Goal: Task Accomplishment & Management: Complete application form

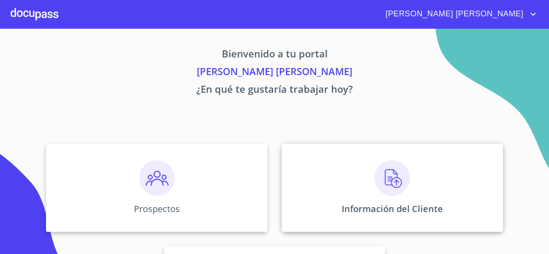
click at [384, 189] on img at bounding box center [391, 177] width 35 height 35
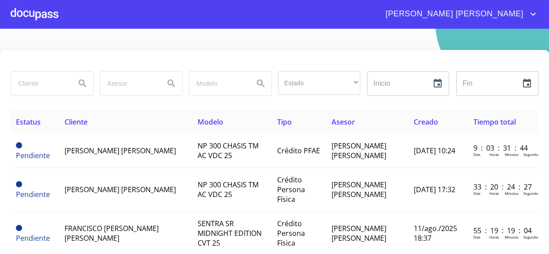
click at [36, 80] on input "search" at bounding box center [39, 84] width 57 height 24
type input "[PERSON_NAME]"
click at [78, 78] on icon "Search" at bounding box center [82, 83] width 11 height 11
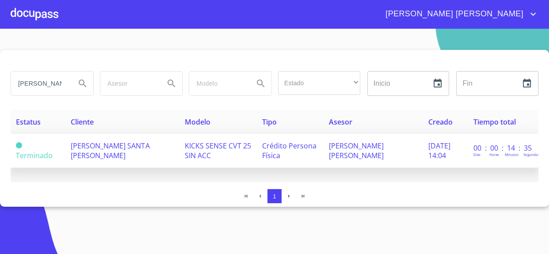
click at [102, 146] on span "[PERSON_NAME] SANTA [PERSON_NAME]" at bounding box center [110, 150] width 79 height 19
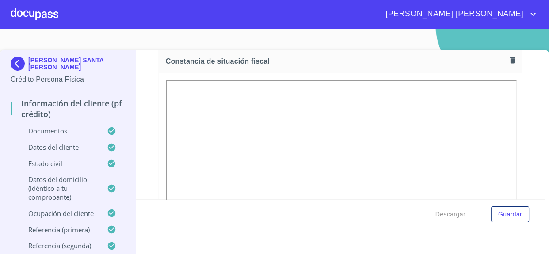
scroll to position [2378, 0]
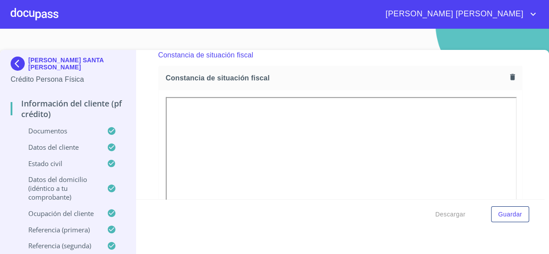
click at [49, 21] on div at bounding box center [35, 14] width 48 height 28
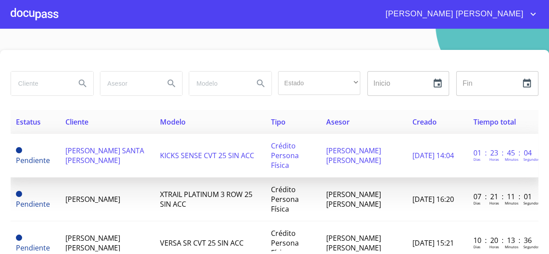
click at [82, 153] on span "[PERSON_NAME] SANTA [PERSON_NAME]" at bounding box center [104, 155] width 79 height 19
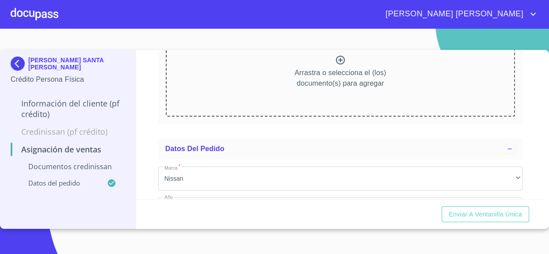
scroll to position [120, 0]
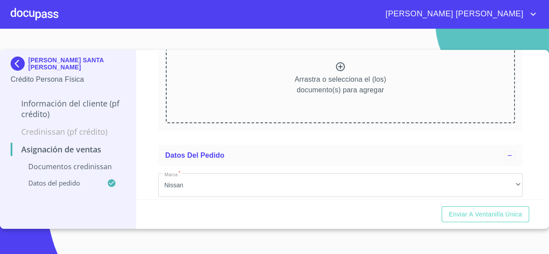
click at [341, 74] on p "Arrastra o selecciona el (los) documento(s) para agregar" at bounding box center [339, 84] width 91 height 21
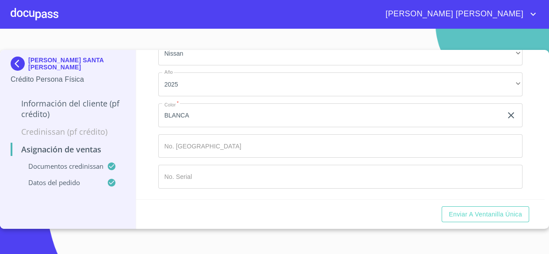
scroll to position [402, 0]
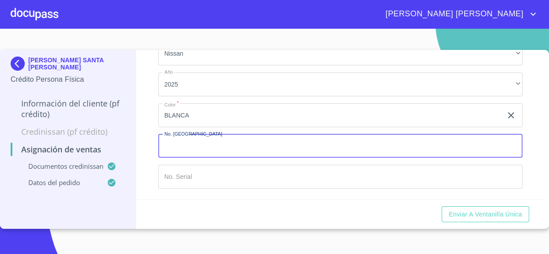
click at [178, 155] on input "Marca   *" at bounding box center [340, 146] width 365 height 24
type input "149696"
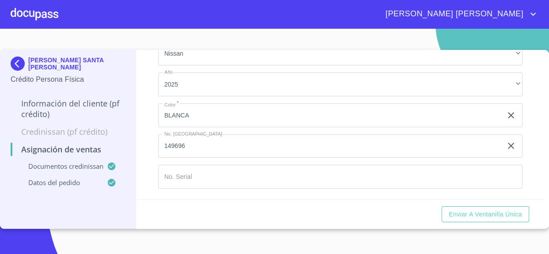
click at [139, 156] on div "Asignación de Ventas Documentos CrediNissan Dictamen CrediNissan * Dictamen Cre…" at bounding box center [340, 124] width 408 height 149
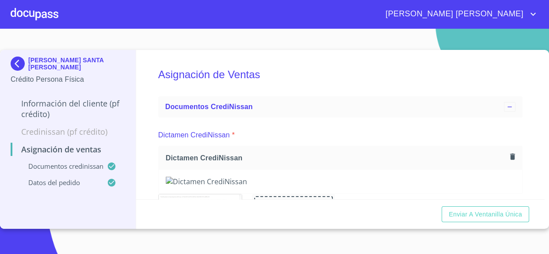
scroll to position [120, 0]
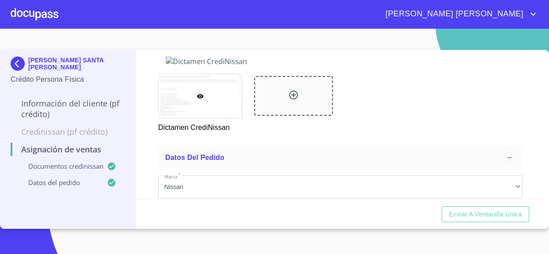
click at [532, 12] on icon "account of current user" at bounding box center [533, 14] width 11 height 11
click at [523, 18] on li "Salir" at bounding box center [524, 19] width 29 height 16
